Goal: Information Seeking & Learning: Learn about a topic

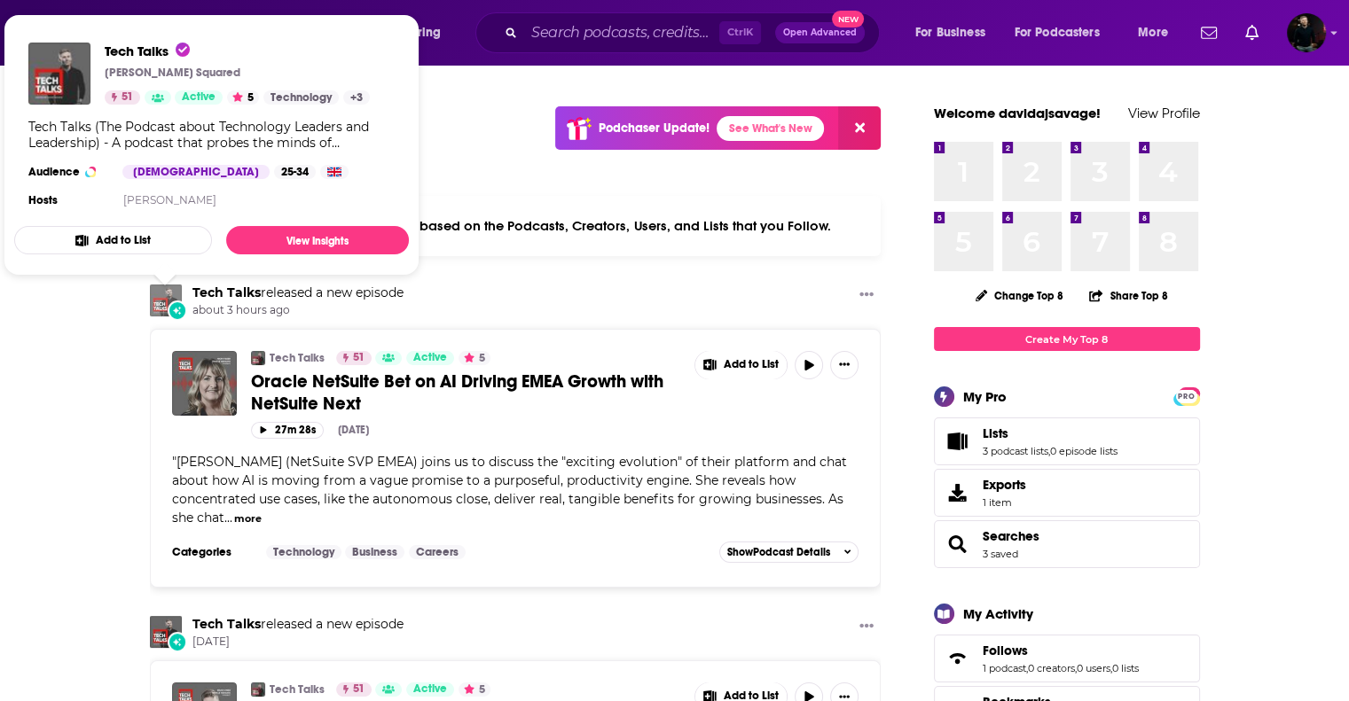
click at [163, 297] on img "Tech Talks" at bounding box center [166, 301] width 32 height 32
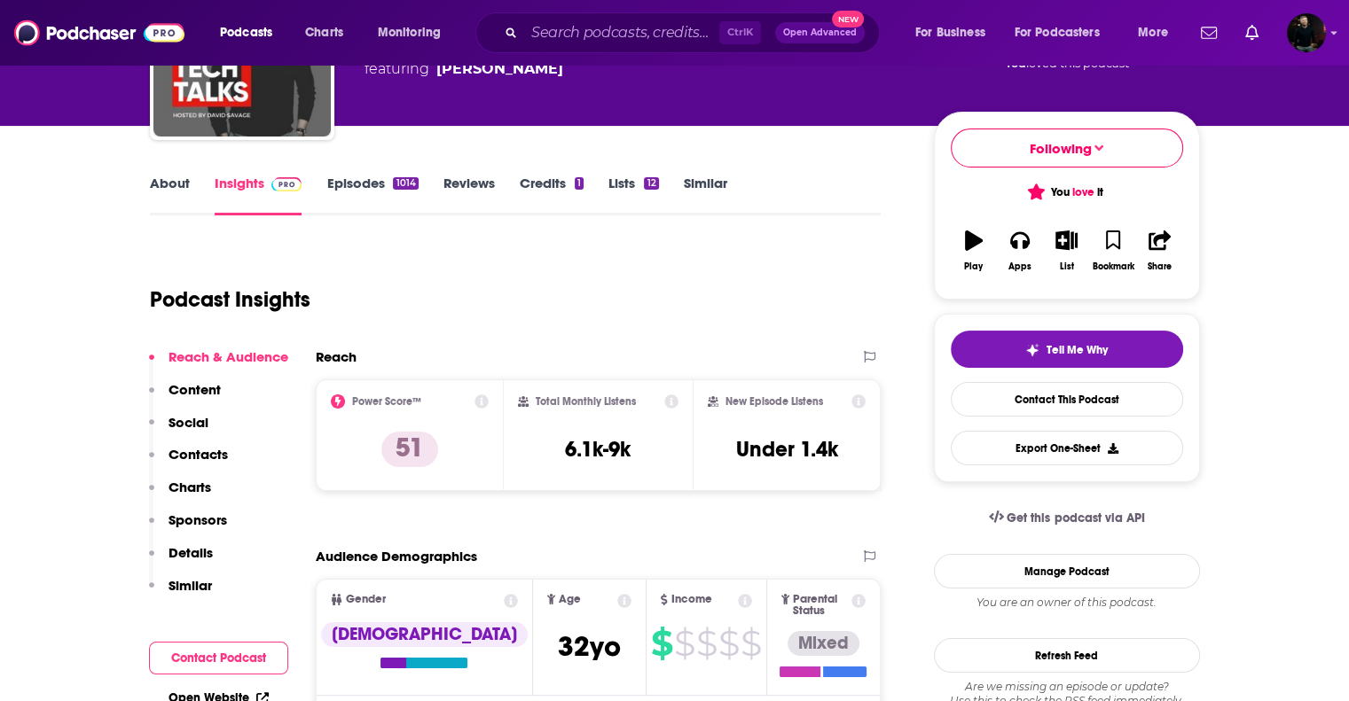
scroll to position [163, 0]
click at [863, 395] on icon at bounding box center [858, 402] width 14 height 14
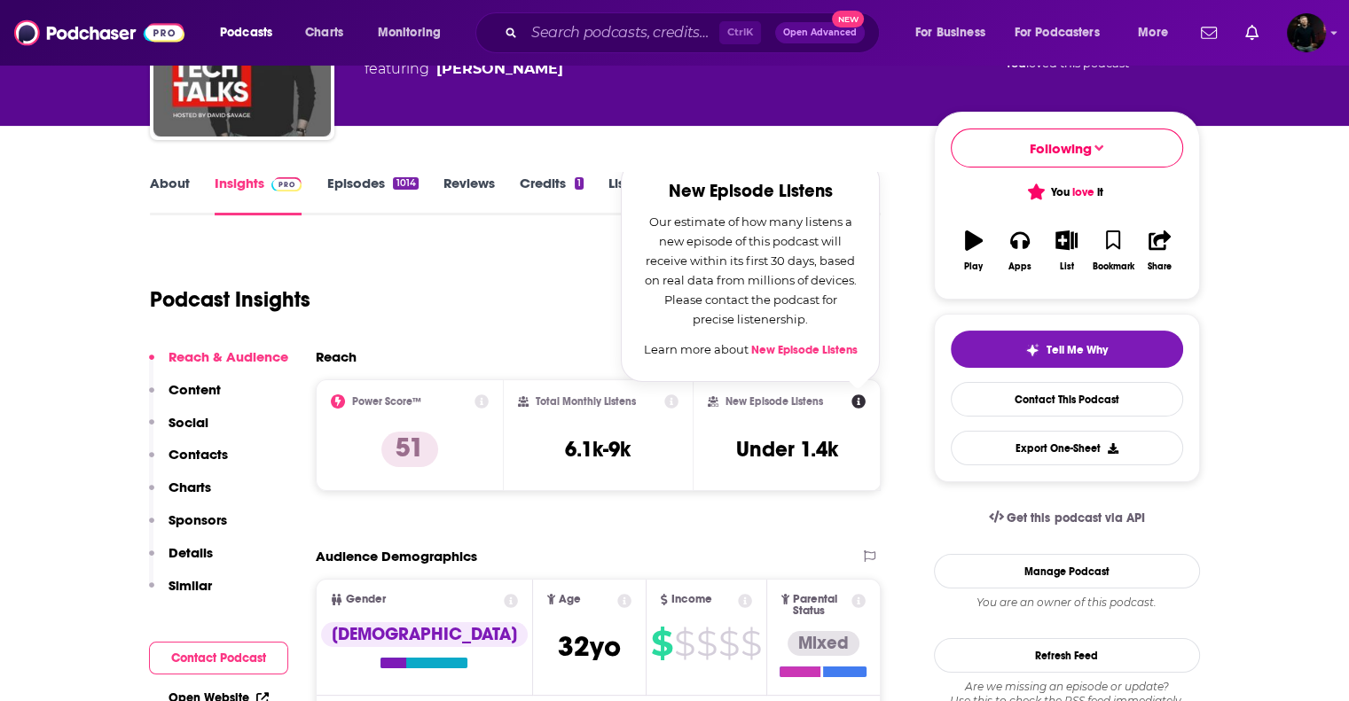
click at [669, 403] on icon at bounding box center [671, 402] width 14 height 14
